Goal: Information Seeking & Learning: Learn about a topic

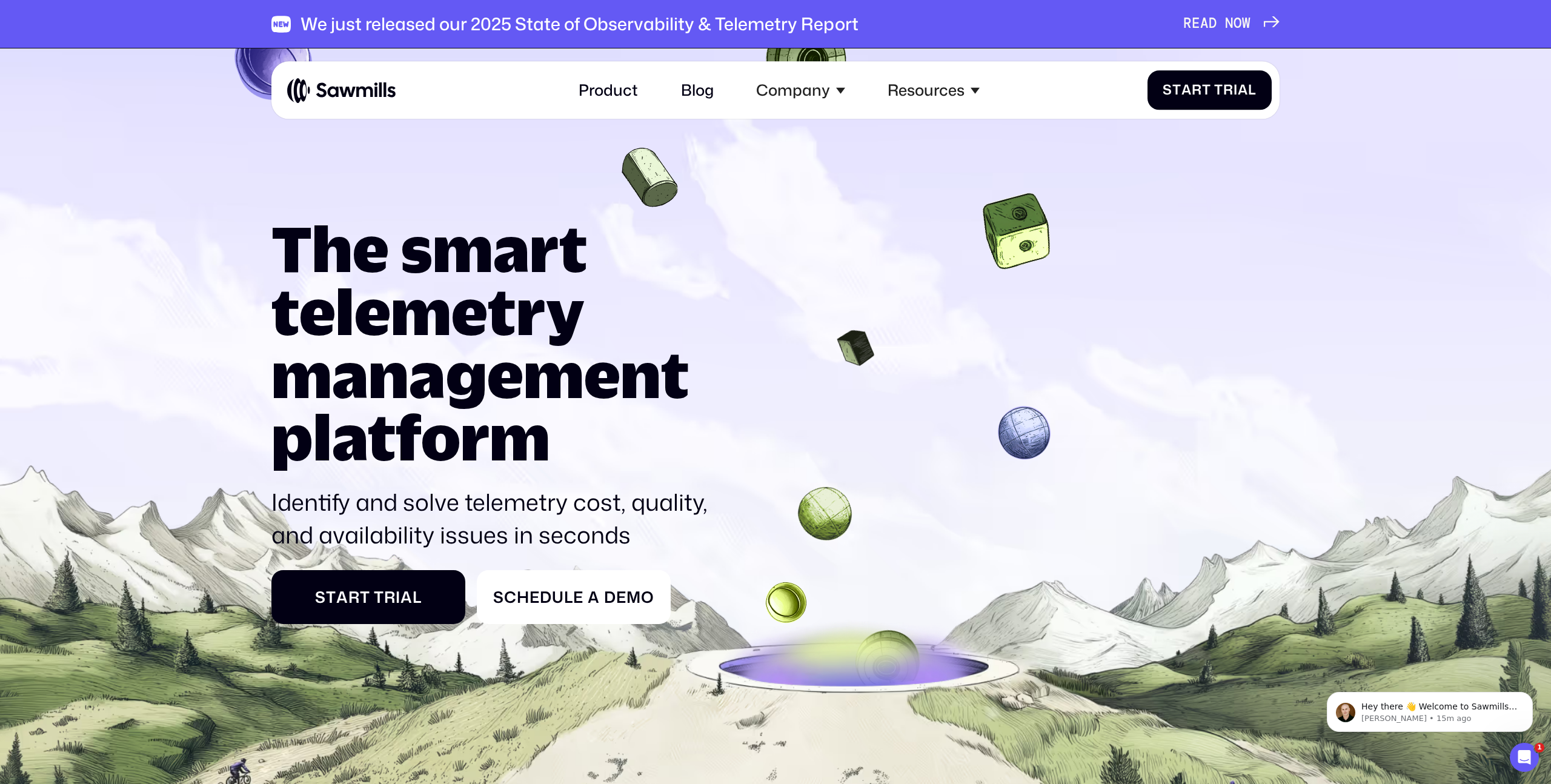
click at [587, 498] on p "Identify and solve telemetry cost, quality, and availability issues in seconds" at bounding box center [496, 518] width 449 height 66
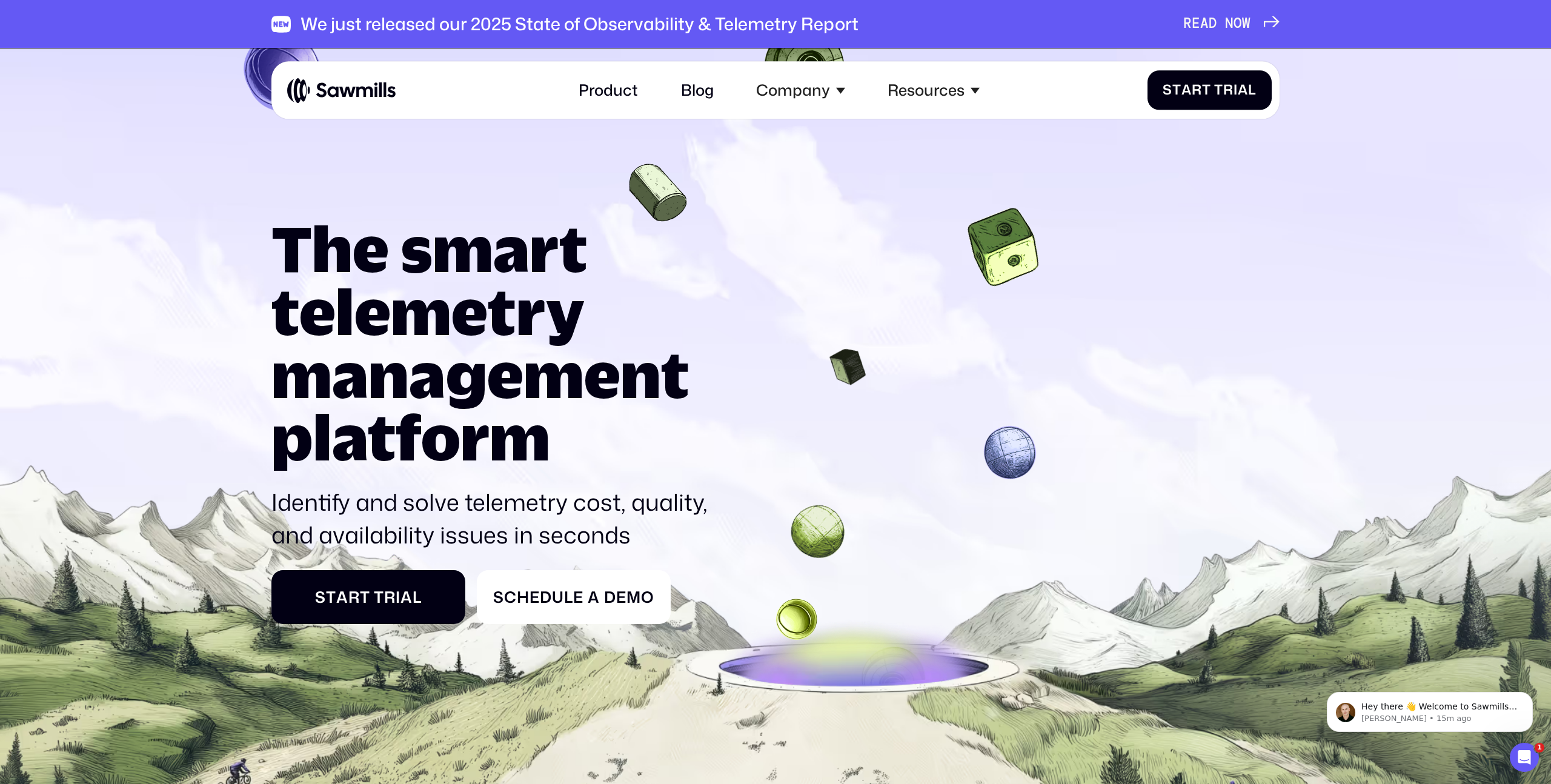
click at [588, 498] on p "Identify and solve telemetry cost, quality, and availability issues in seconds" at bounding box center [496, 518] width 449 height 66
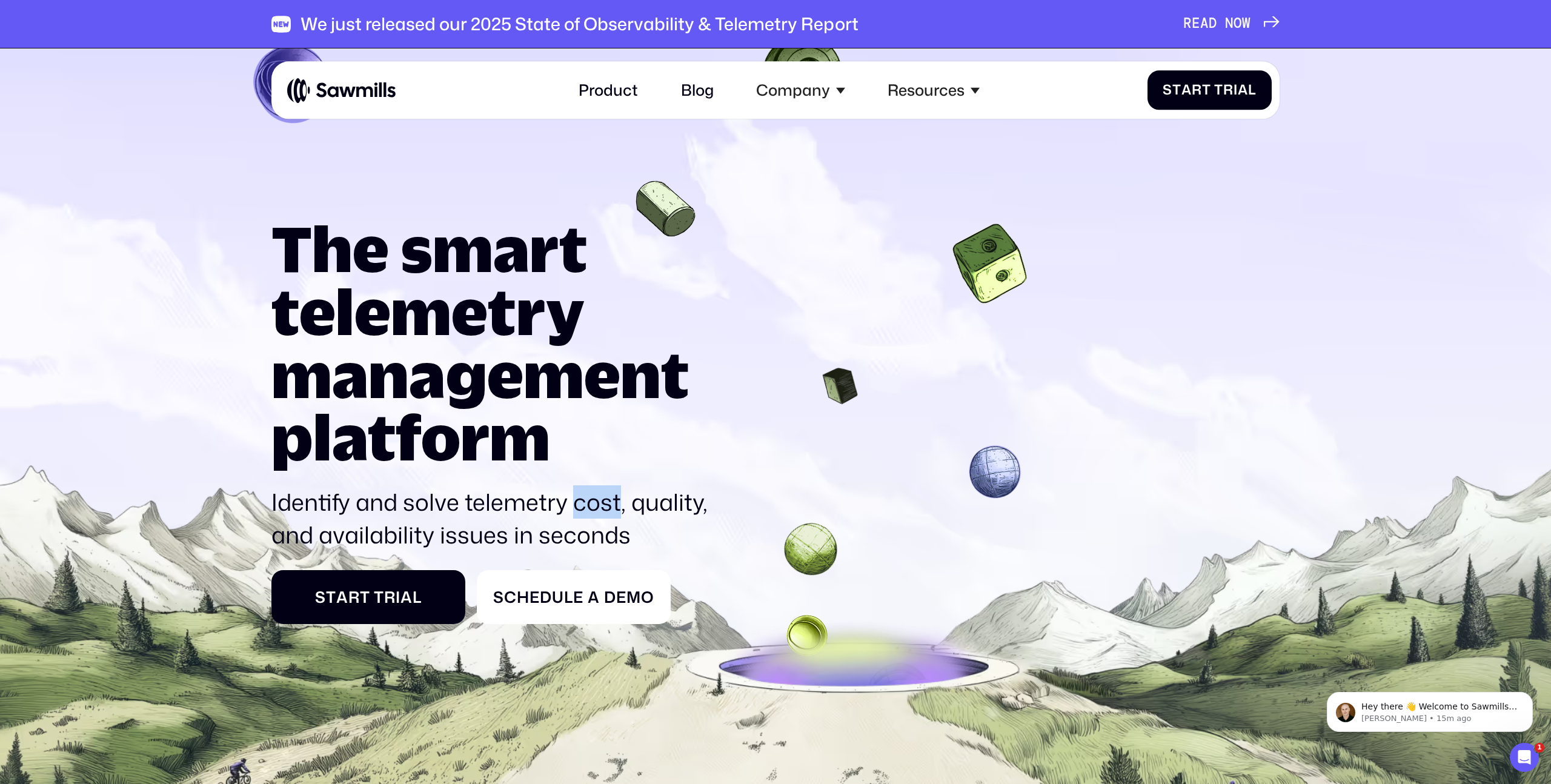
click at [589, 497] on p "Identify and solve telemetry cost, quality, and availability issues in seconds" at bounding box center [496, 518] width 449 height 66
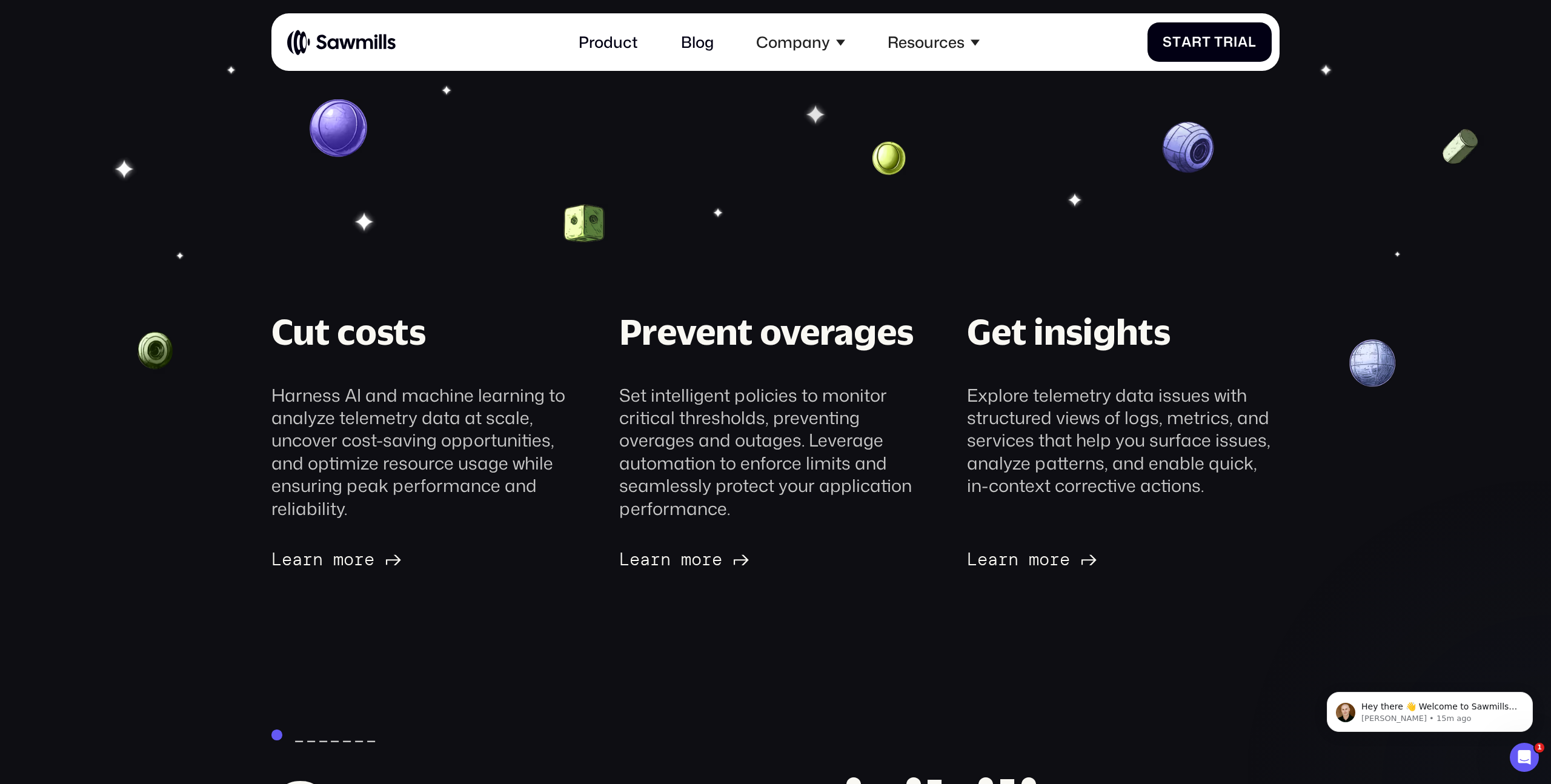
scroll to position [383, 0]
click at [620, 42] on link "Product" at bounding box center [607, 42] width 82 height 41
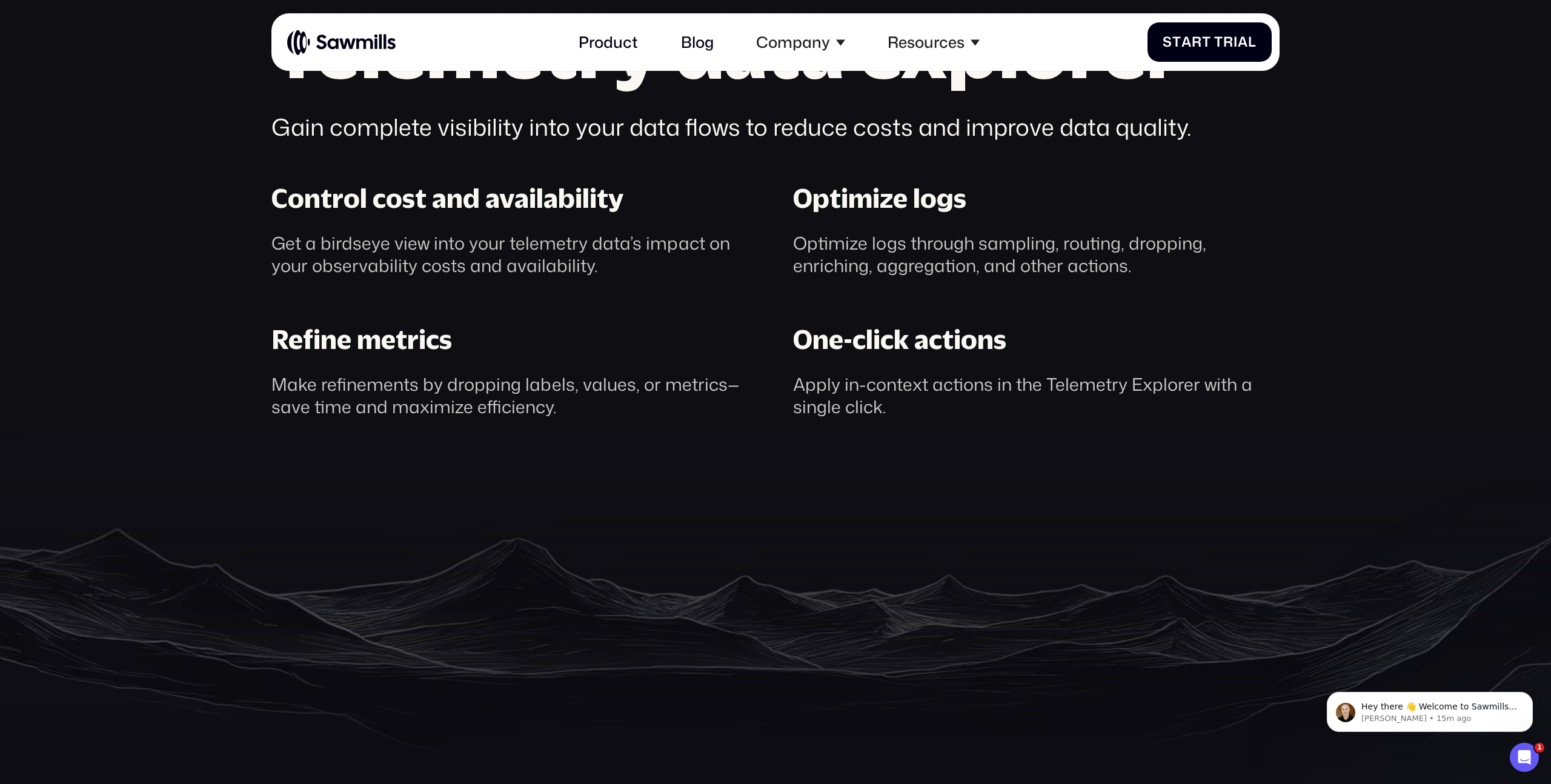
scroll to position [1306, 0]
